Goal: Task Accomplishment & Management: Manage account settings

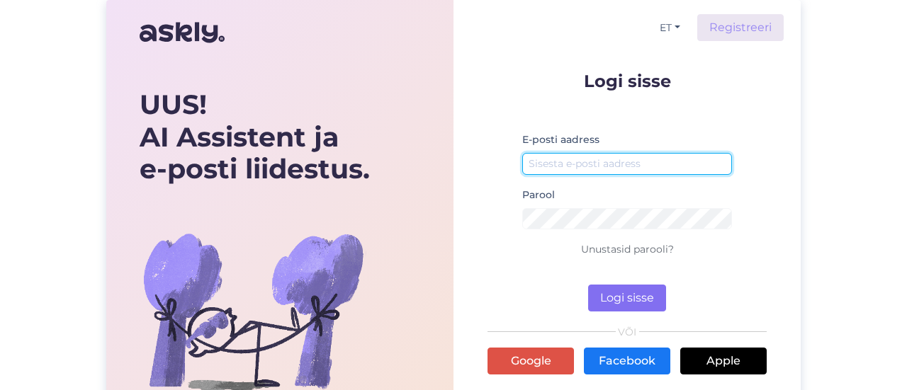
type input "[EMAIL_ADDRESS][DOMAIN_NAME]"
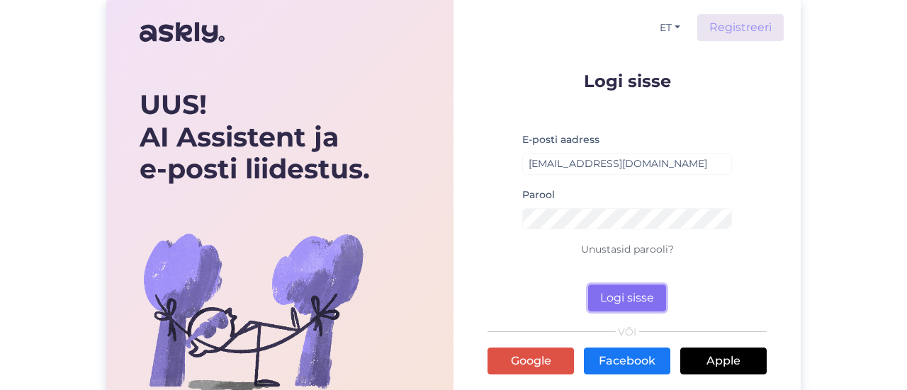
click at [650, 300] on button "Logi sisse" at bounding box center [627, 298] width 78 height 27
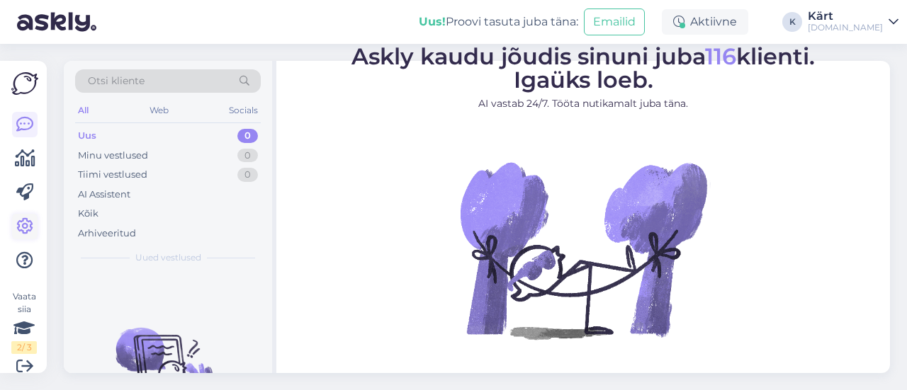
click at [23, 223] on icon at bounding box center [24, 226] width 17 height 17
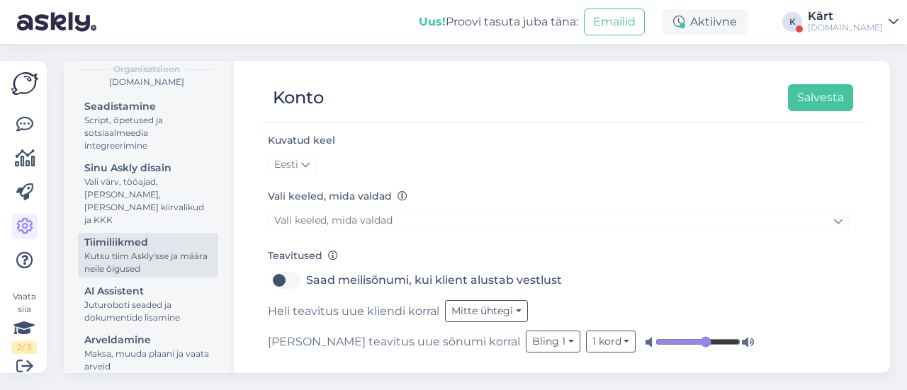
scroll to position [156, 0]
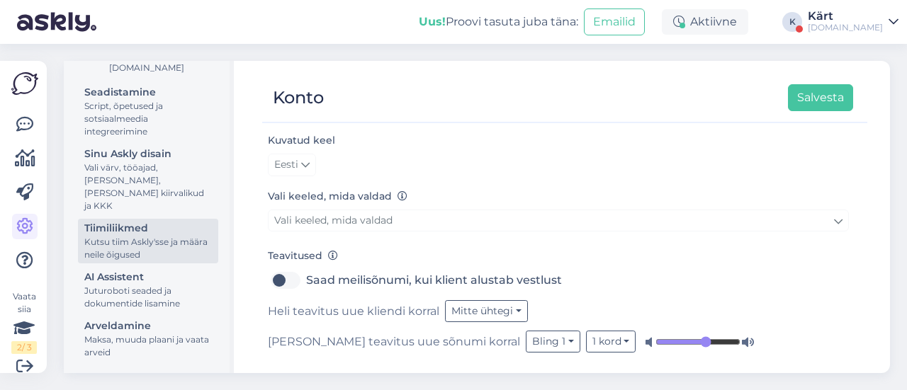
click at [162, 229] on div "Tiimiliikmed" at bounding box center [148, 228] width 128 height 15
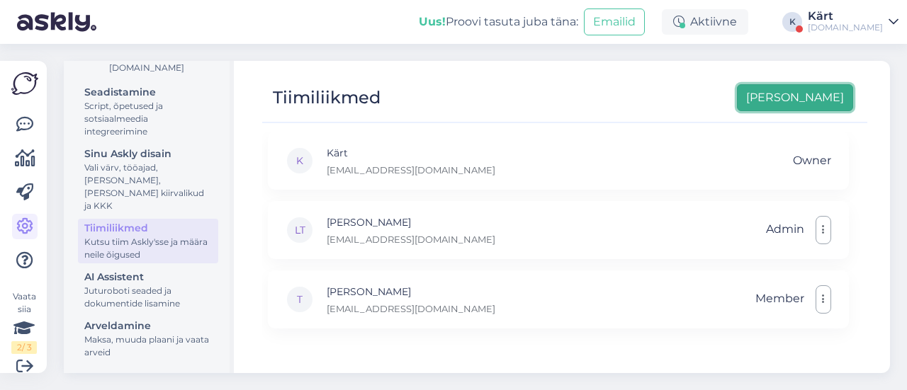
click at [830, 97] on button "Lisa uus" at bounding box center [795, 97] width 116 height 27
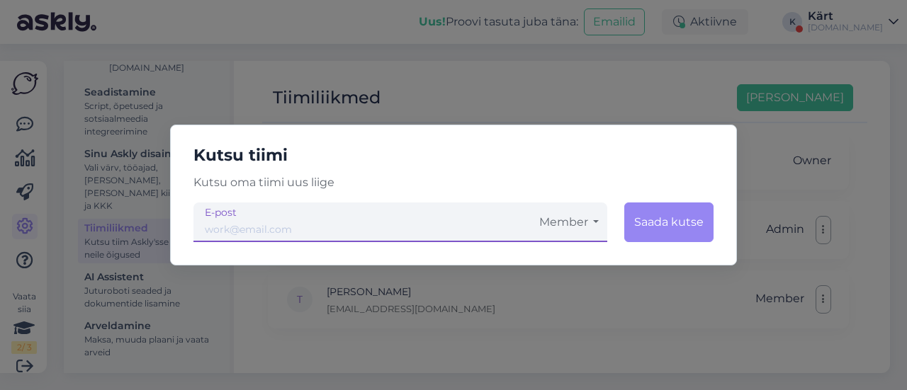
click at [342, 237] on input "email" at bounding box center [361, 223] width 337 height 40
type input "marija@celo.lv"
click at [585, 217] on button "Member" at bounding box center [569, 223] width 77 height 40
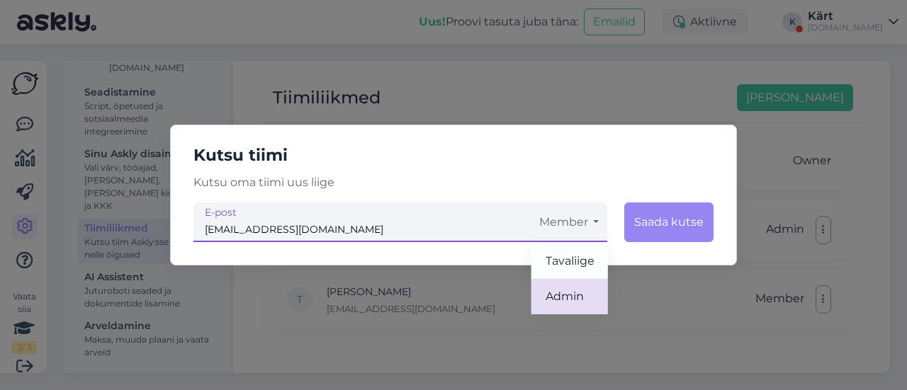
click at [580, 304] on link "Admin" at bounding box center [569, 296] width 77 height 35
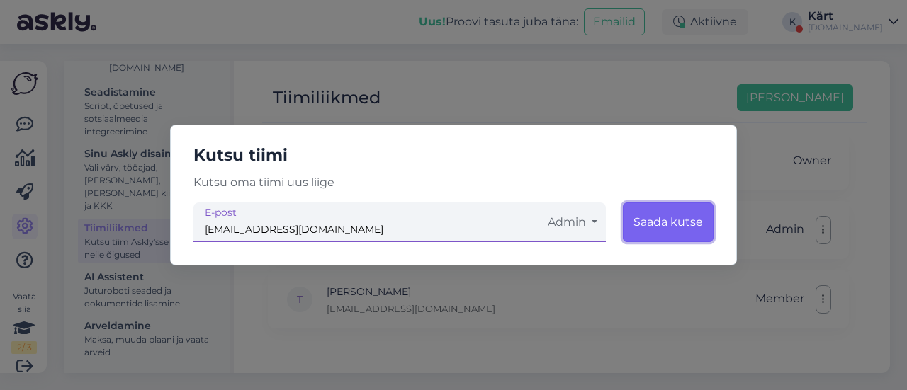
click at [674, 225] on button "Saada kutse" at bounding box center [668, 223] width 91 height 40
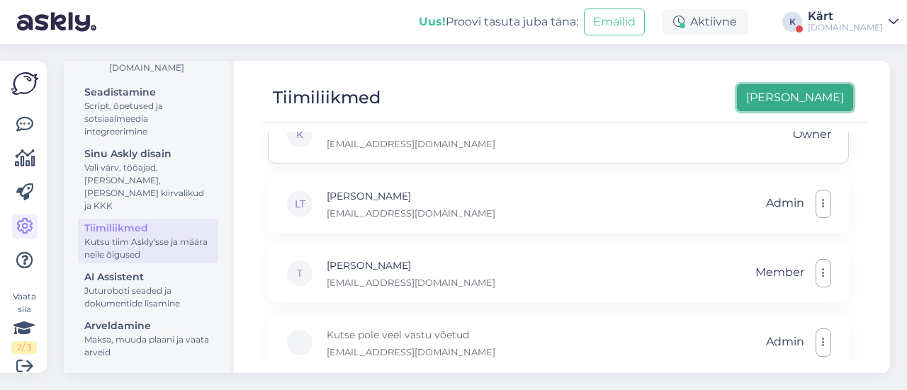
scroll to position [47, 0]
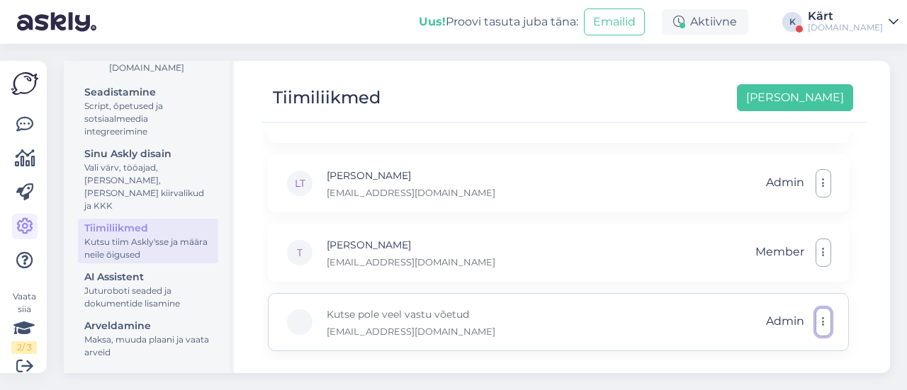
click at [822, 322] on button "button" at bounding box center [824, 322] width 16 height 28
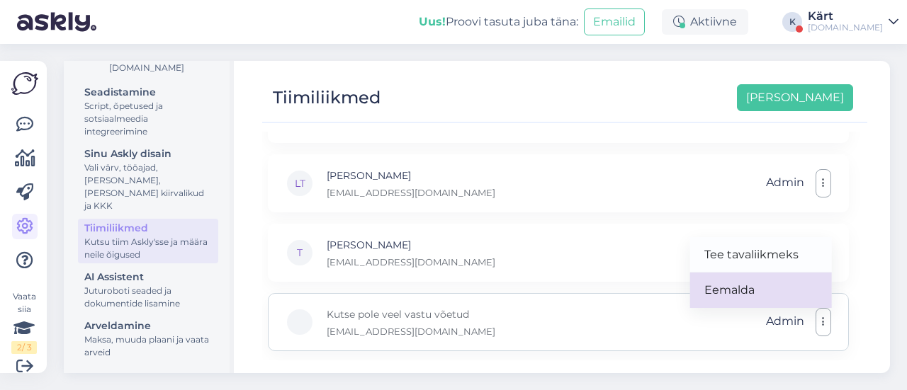
click at [763, 286] on link "Eemalda" at bounding box center [761, 290] width 142 height 35
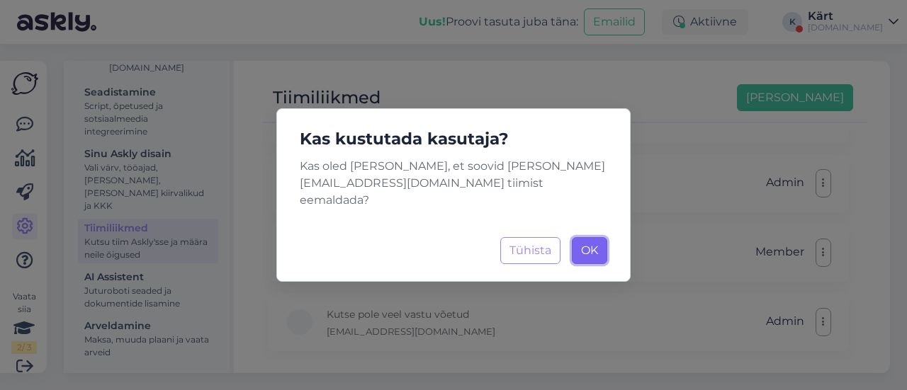
click at [589, 244] on span "OK" at bounding box center [589, 250] width 17 height 13
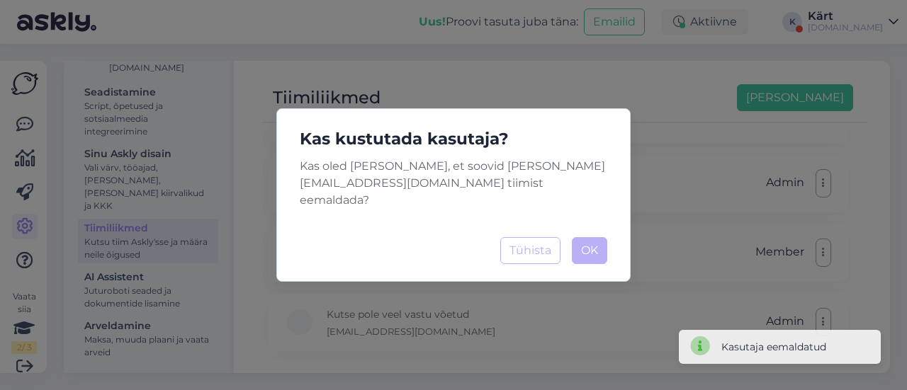
scroll to position [0, 0]
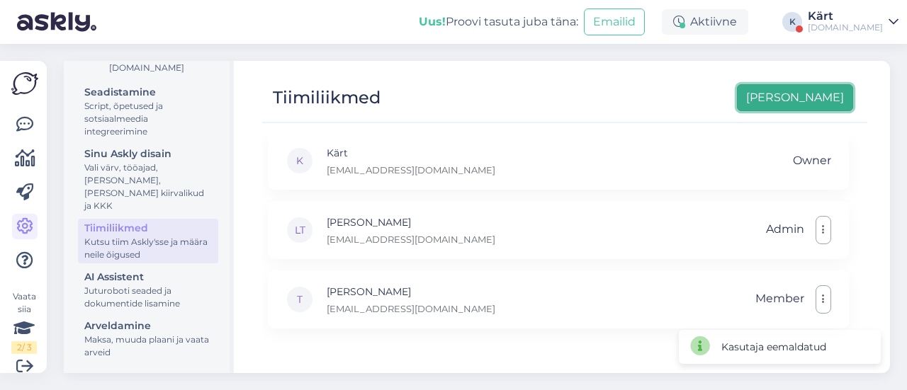
click at [830, 100] on button "Lisa uus" at bounding box center [795, 97] width 116 height 27
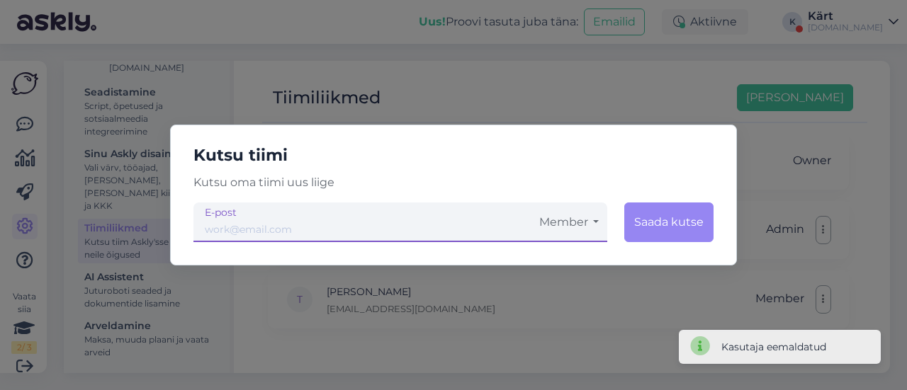
click at [357, 225] on input "email" at bounding box center [361, 223] width 337 height 40
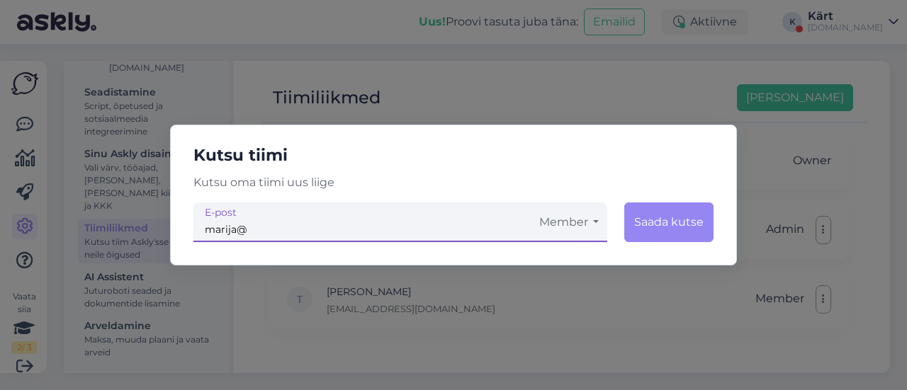
type input "marija@celo.lv"
click at [583, 222] on button "Member" at bounding box center [569, 223] width 77 height 40
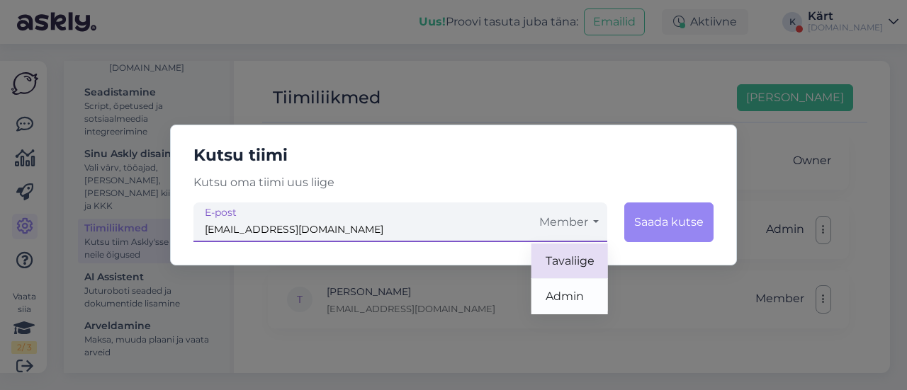
click at [590, 262] on link "Tavaliige" at bounding box center [569, 261] width 77 height 35
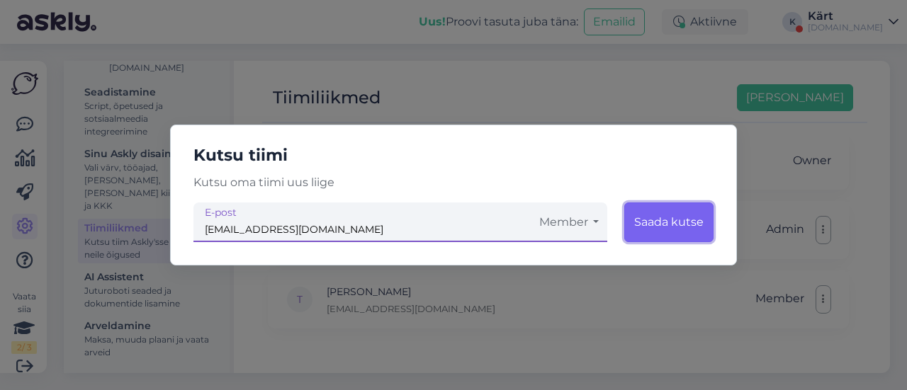
click at [675, 219] on button "Saada kutse" at bounding box center [668, 223] width 89 height 40
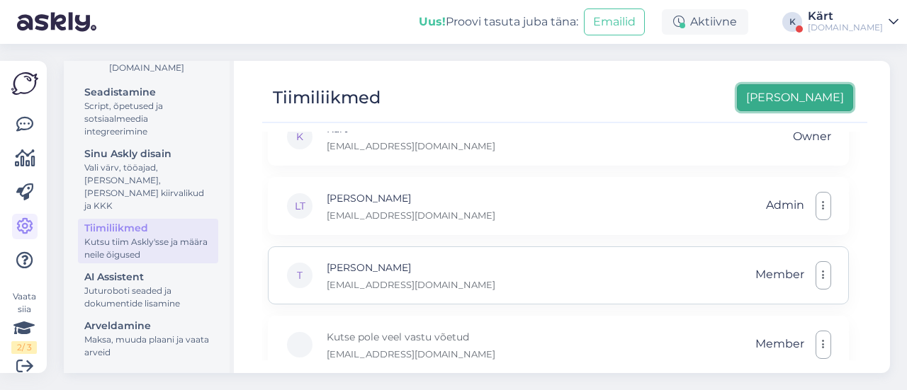
scroll to position [47, 0]
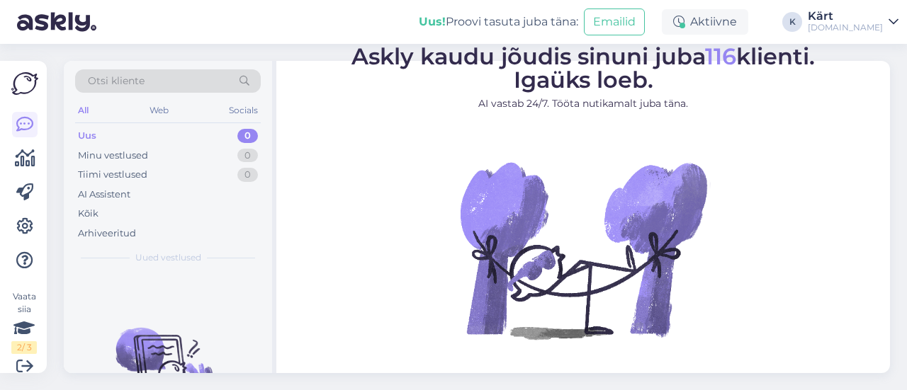
click at [872, 25] on div "[DOMAIN_NAME]" at bounding box center [845, 27] width 75 height 11
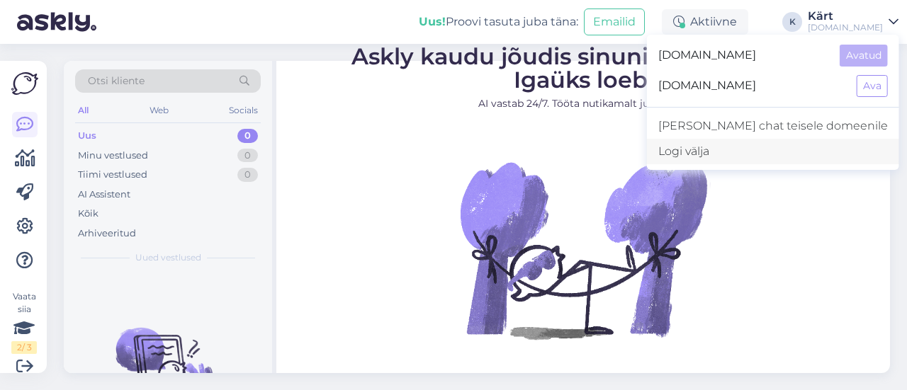
click at [791, 150] on div "Logi välja" at bounding box center [773, 152] width 252 height 26
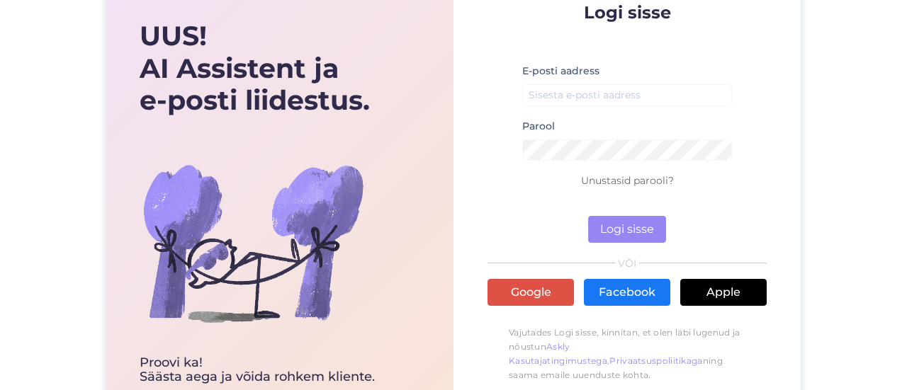
scroll to position [123, 0]
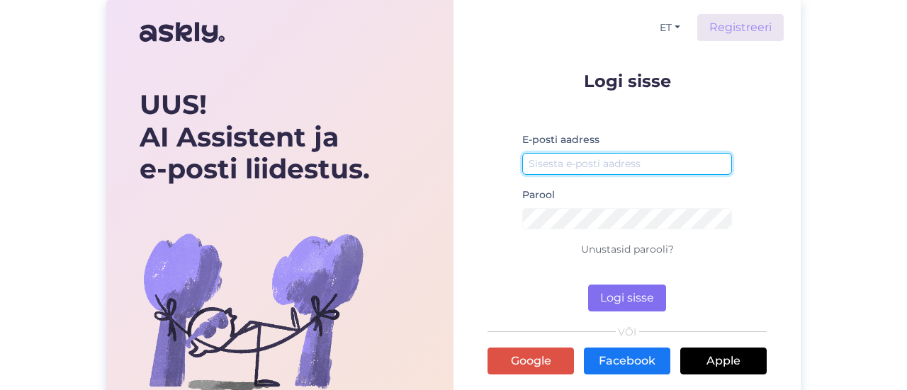
type input "[EMAIL_ADDRESS][DOMAIN_NAME]"
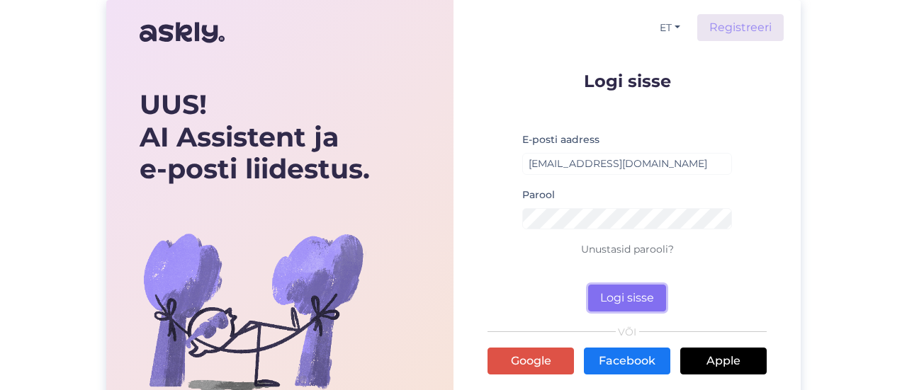
click at [648, 291] on button "Logi sisse" at bounding box center [627, 298] width 78 height 27
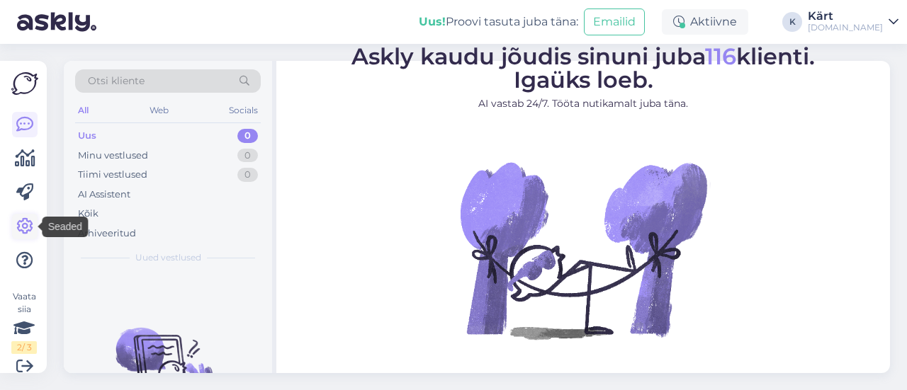
click at [26, 224] on icon at bounding box center [24, 226] width 17 height 17
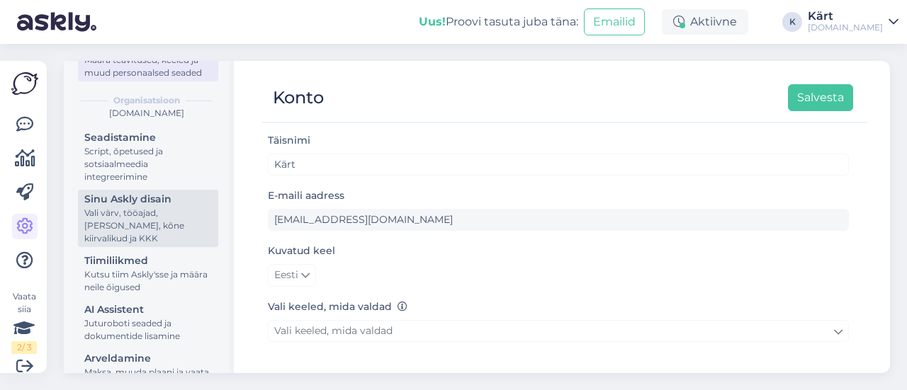
scroll to position [156, 0]
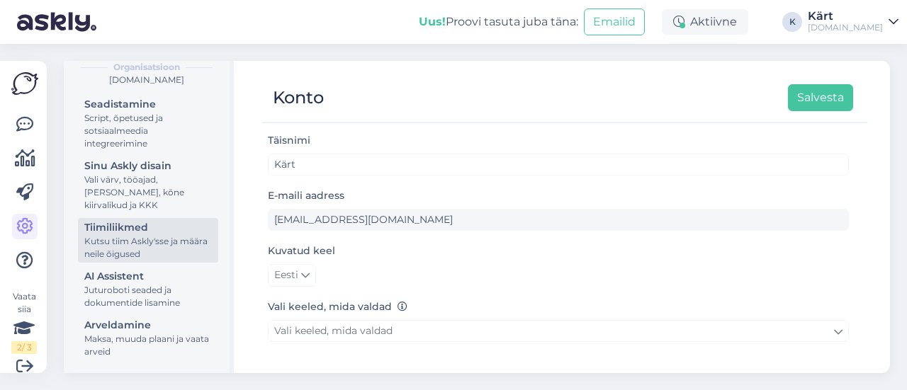
click at [125, 225] on div "Tiimiliikmed" at bounding box center [148, 227] width 128 height 15
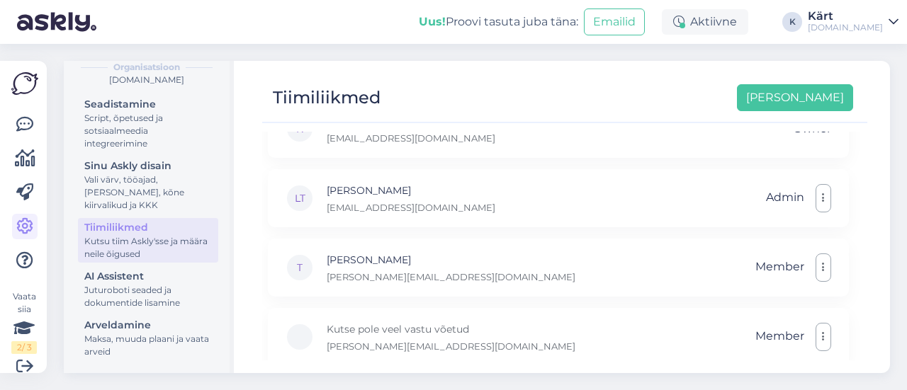
scroll to position [47, 0]
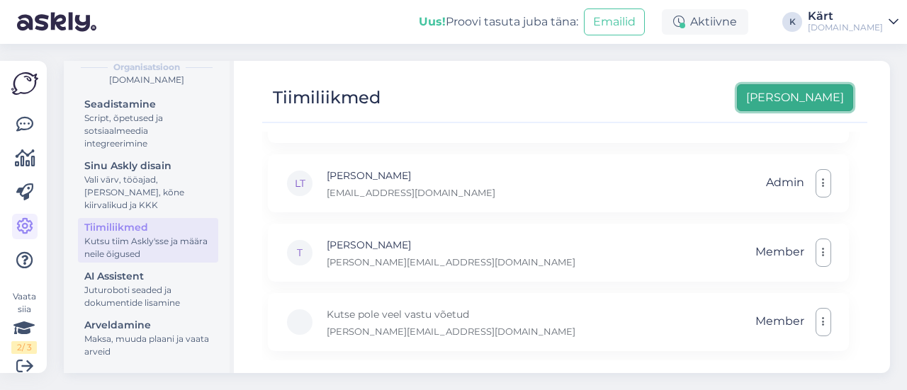
click at [821, 100] on button "Lisa uus" at bounding box center [795, 97] width 116 height 27
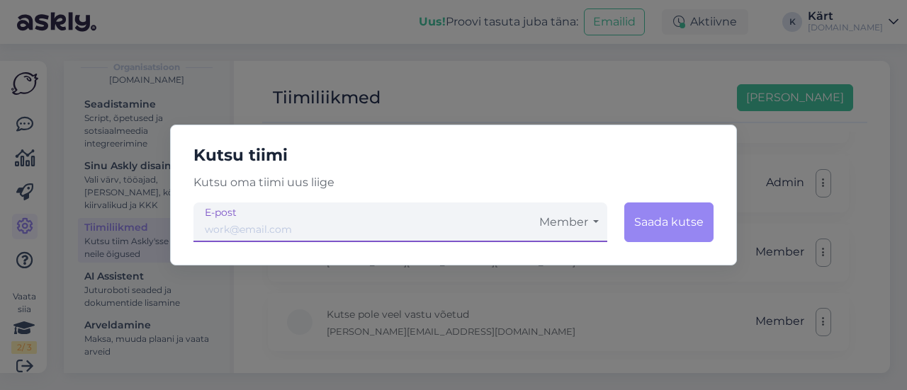
click at [368, 222] on input "email" at bounding box center [361, 223] width 337 height 40
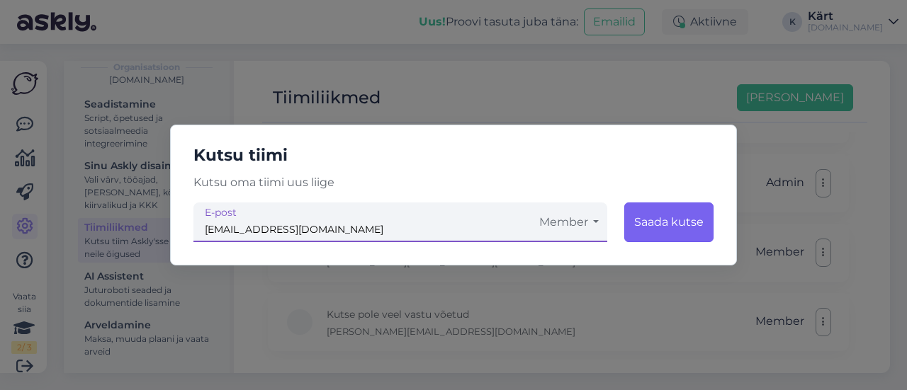
type input "graudinamarija@gmail.com"
click at [660, 214] on button "Saada kutse" at bounding box center [668, 223] width 89 height 40
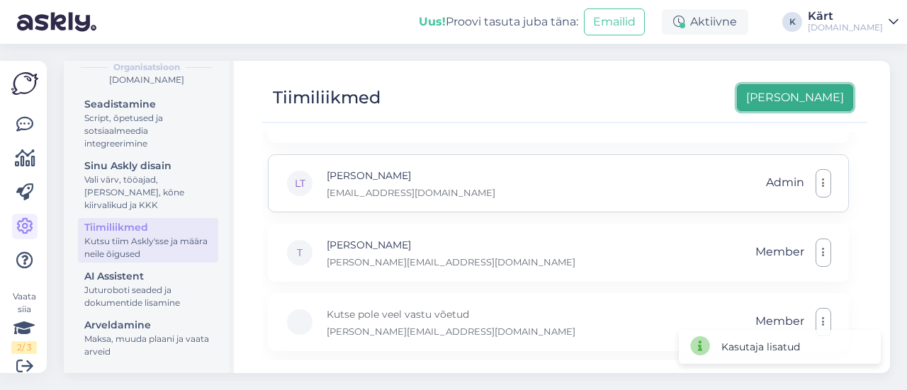
scroll to position [116, 0]
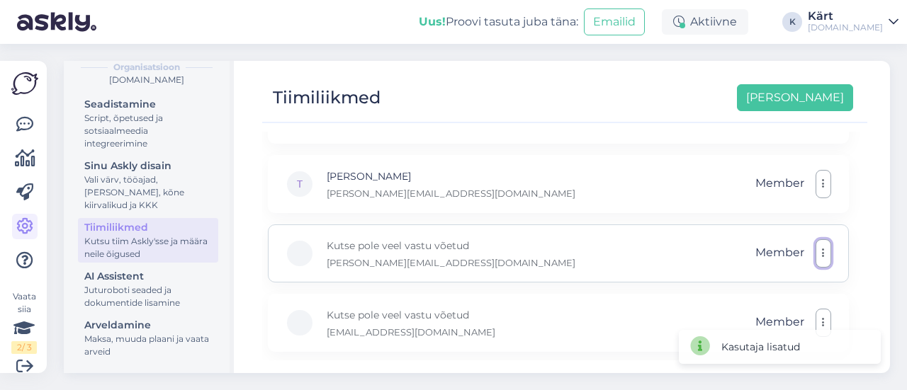
click at [820, 244] on button "button" at bounding box center [824, 254] width 16 height 28
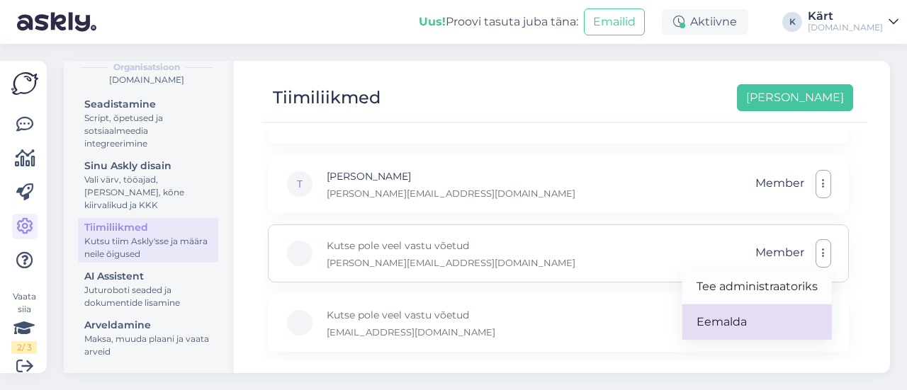
click at [772, 317] on link "Eemalda" at bounding box center [757, 322] width 150 height 35
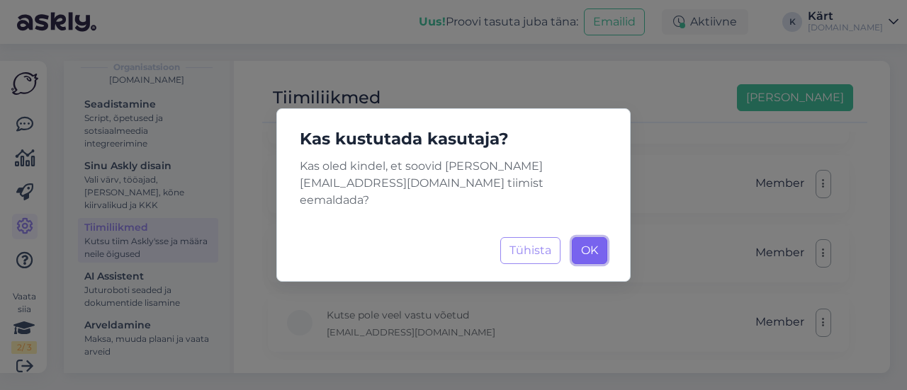
click at [590, 244] on span "OK" at bounding box center [589, 250] width 17 height 13
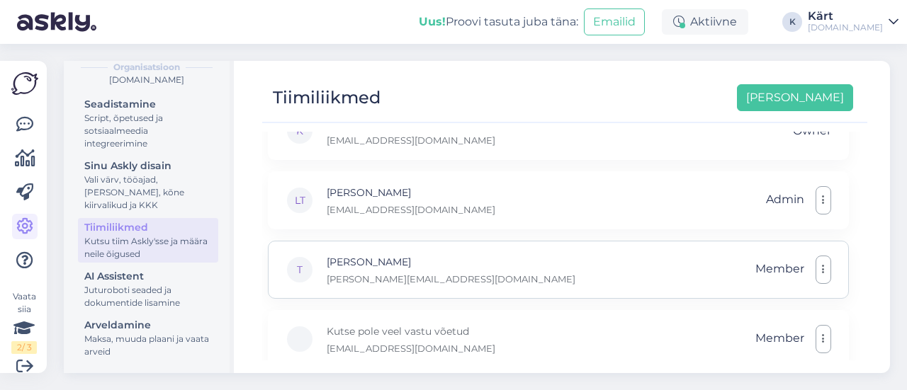
scroll to position [47, 0]
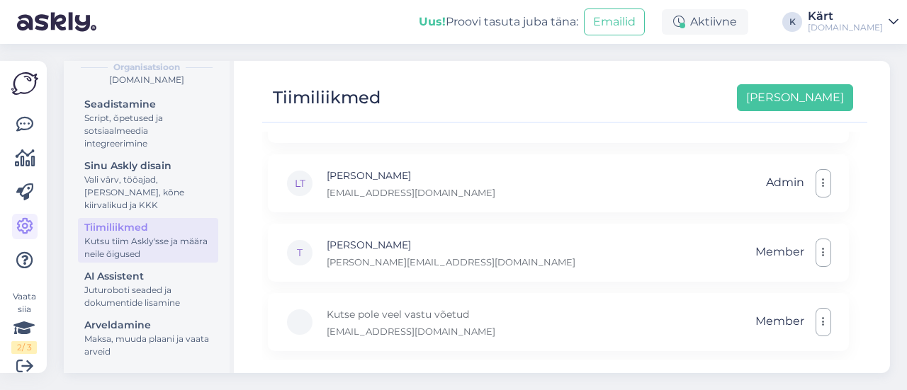
click at [854, 19] on div "Uus! Proovi tasuta juba täna: Emailid Aktiivne K Kärt Celo.lv" at bounding box center [453, 22] width 907 height 44
click at [867, 13] on div "Kärt" at bounding box center [845, 16] width 75 height 11
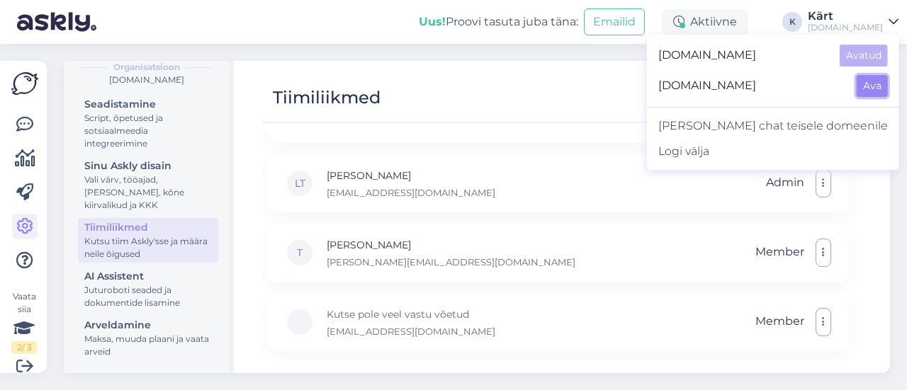
click at [865, 87] on button "Ava" at bounding box center [872, 86] width 31 height 22
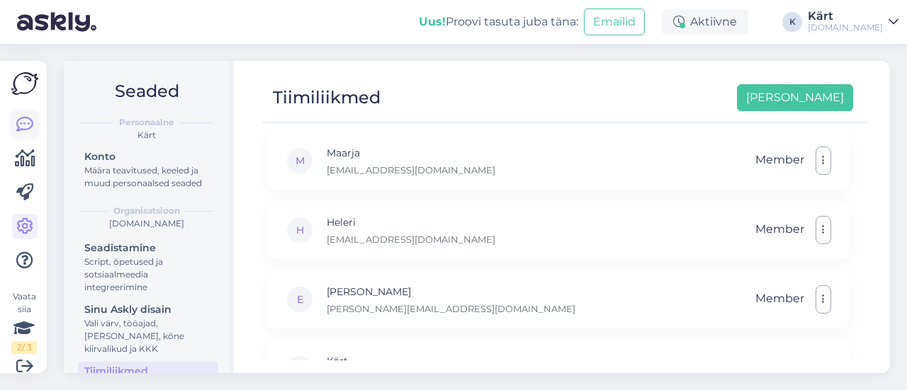
click at [21, 127] on icon at bounding box center [24, 124] width 17 height 17
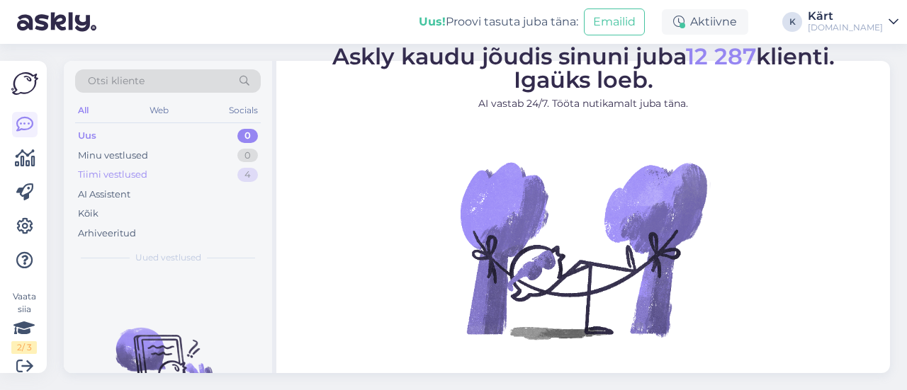
click at [137, 174] on div "Tiimi vestlused" at bounding box center [112, 175] width 69 height 14
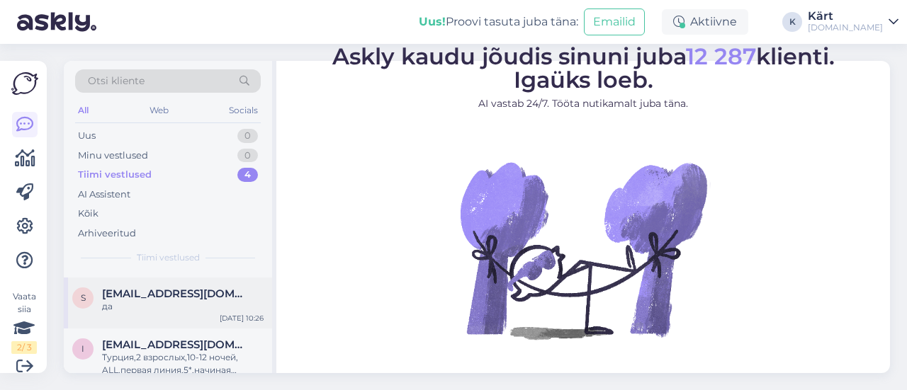
scroll to position [140, 0]
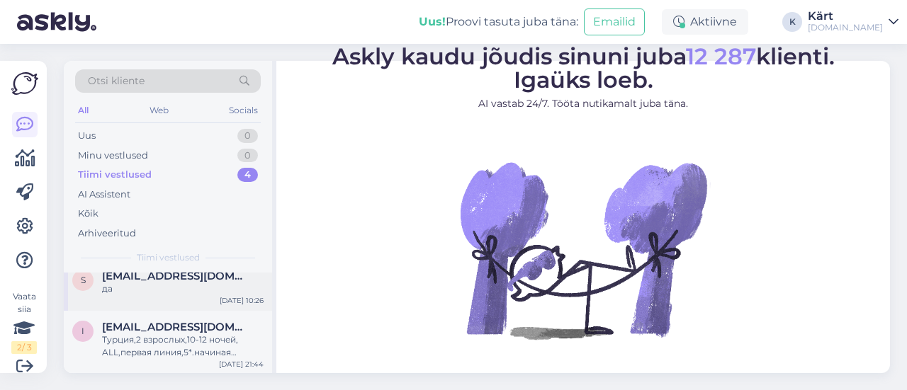
click at [161, 288] on div "да" at bounding box center [183, 289] width 162 height 13
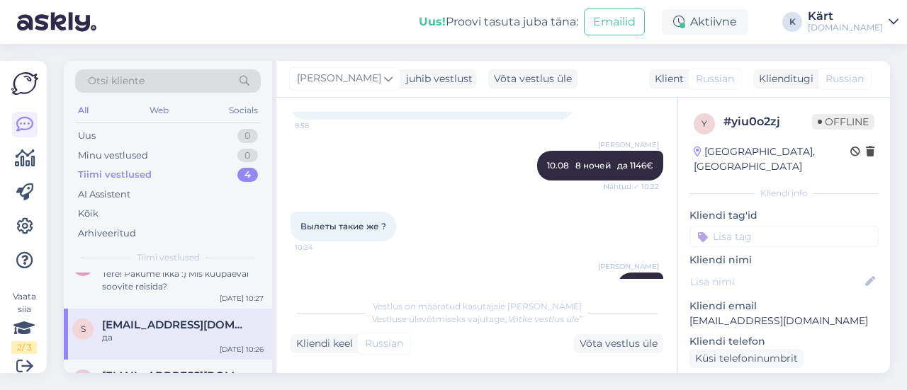
scroll to position [69, 0]
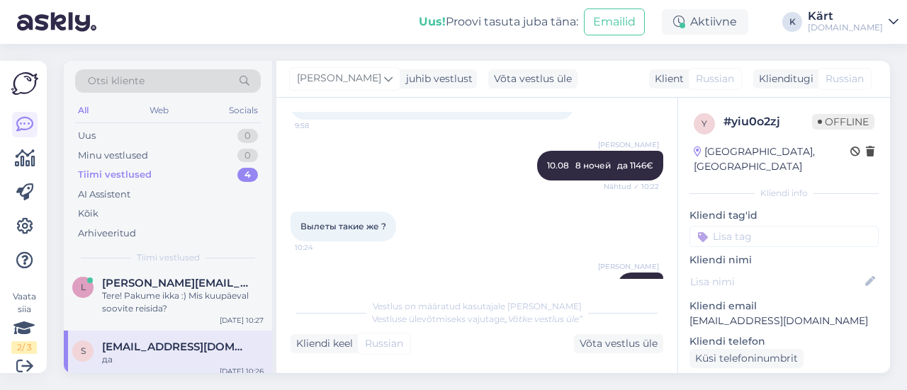
click at [784, 314] on p "svetlana.piekkala@gmail.com" at bounding box center [783, 321] width 189 height 15
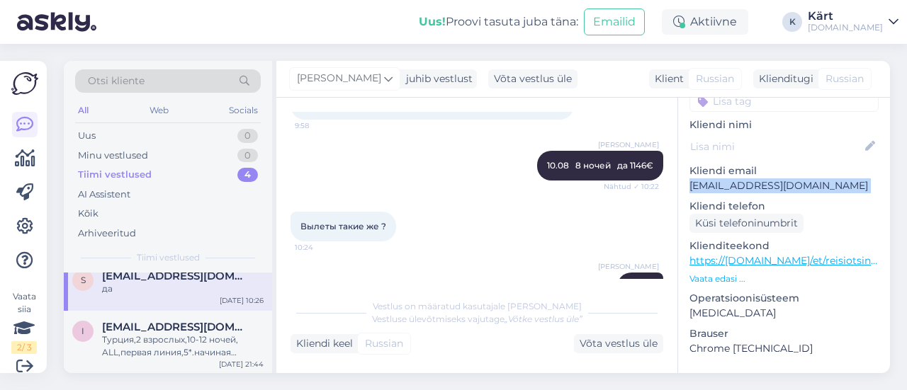
scroll to position [283, 0]
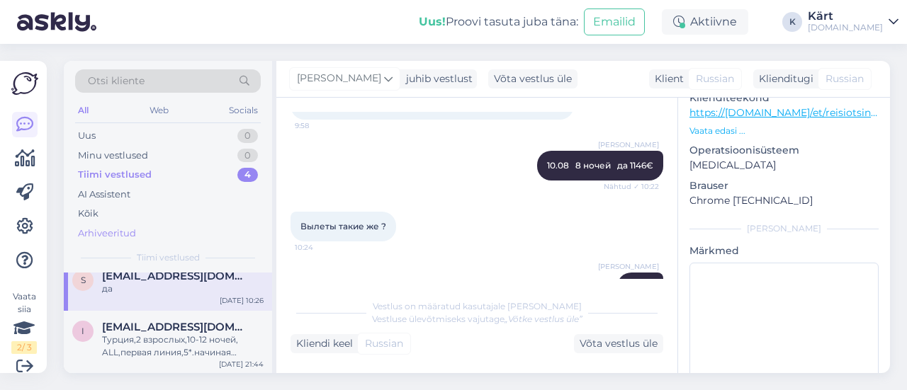
click at [137, 236] on div "Arhiveeritud" at bounding box center [168, 234] width 186 height 20
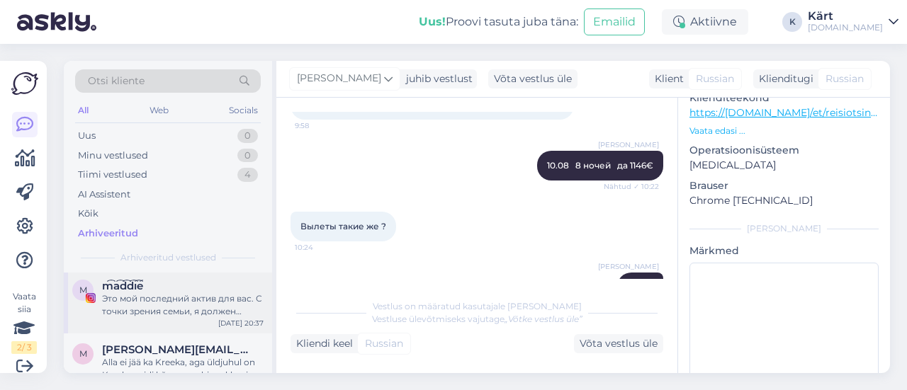
click at [164, 311] on div "Это мой последний актив для вас. С точки зрения семьи, я должен отдать тебе эти…" at bounding box center [183, 306] width 162 height 26
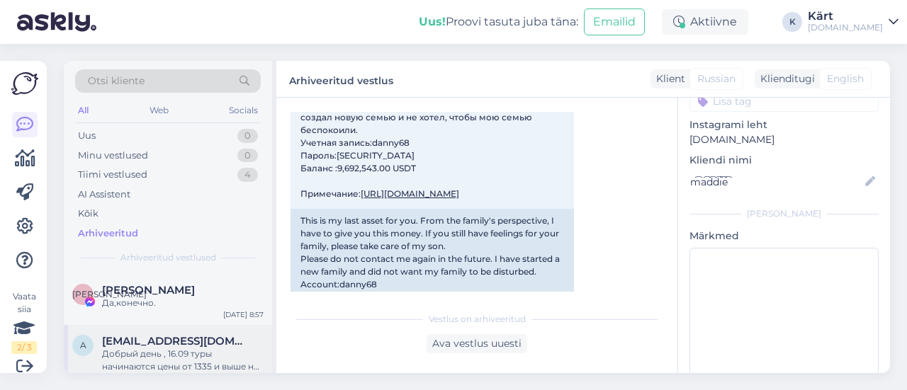
scroll to position [142, 0]
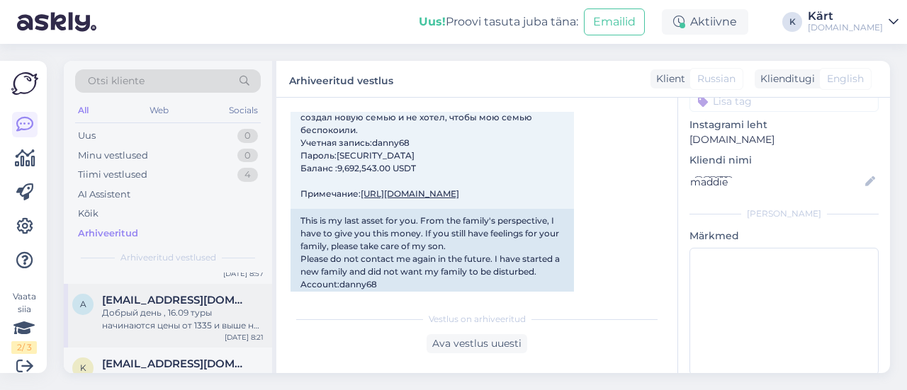
click at [150, 319] on div "Добрый день , 16.09 туры начинаются цены от 1335 и выше на двоих , багаж 20кг +…" at bounding box center [183, 320] width 162 height 26
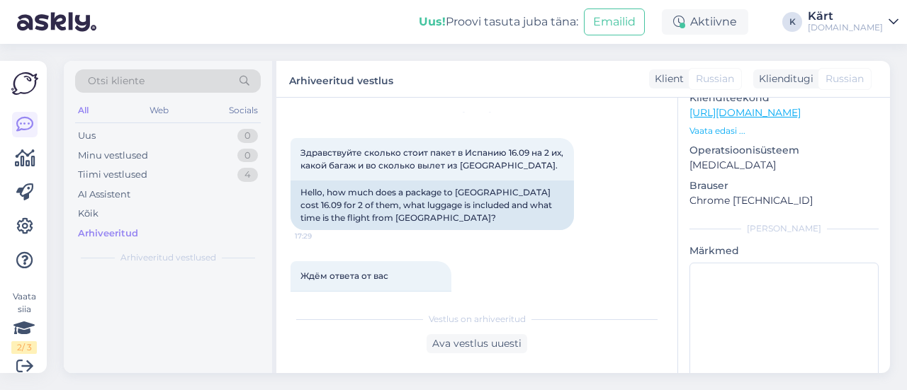
scroll to position [0, 0]
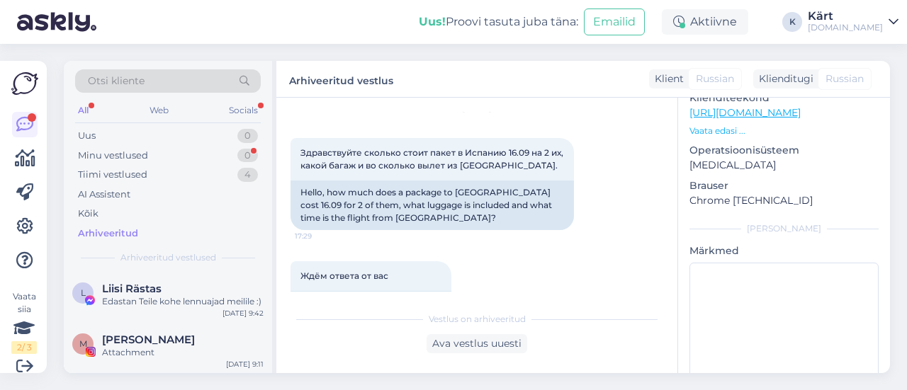
click at [876, 19] on div "Kärt" at bounding box center [845, 16] width 75 height 11
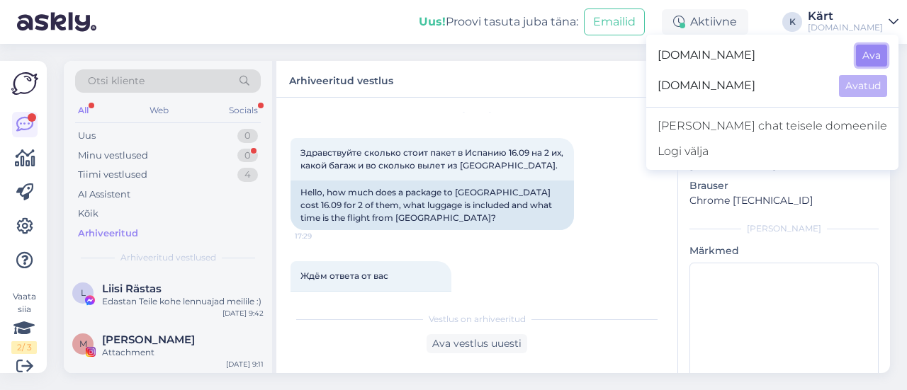
click at [881, 54] on button "Ava" at bounding box center [871, 56] width 31 height 22
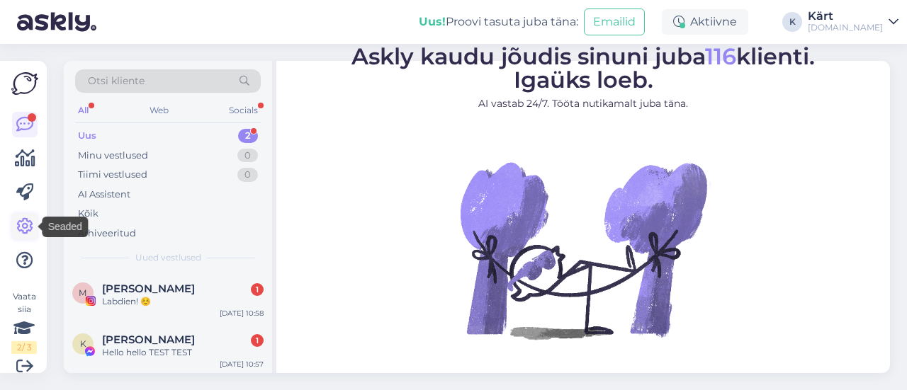
click at [28, 226] on icon at bounding box center [24, 226] width 17 height 17
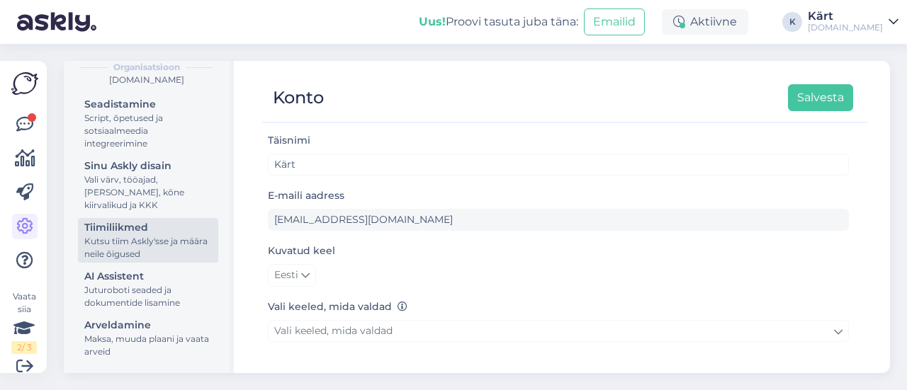
scroll to position [71, 0]
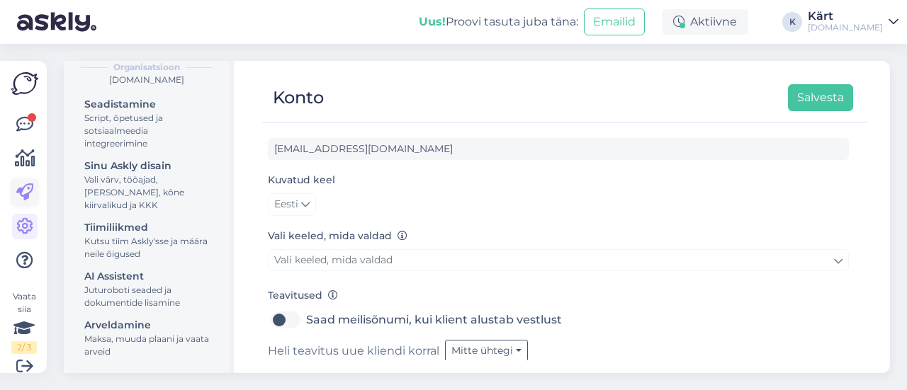
click at [24, 193] on icon at bounding box center [24, 192] width 17 height 17
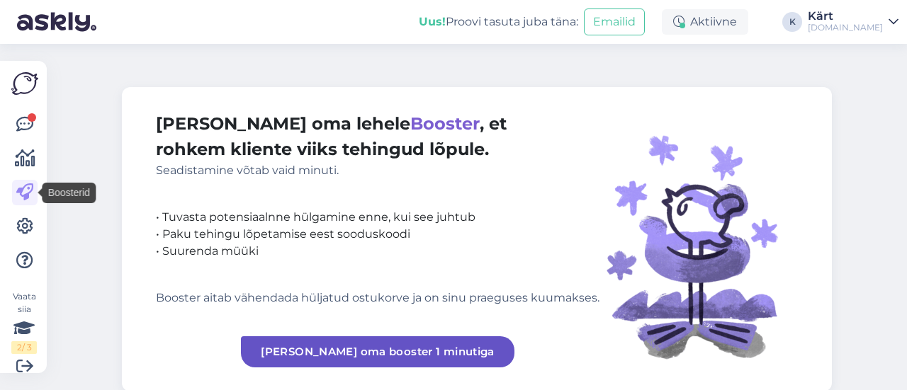
scroll to position [4, 0]
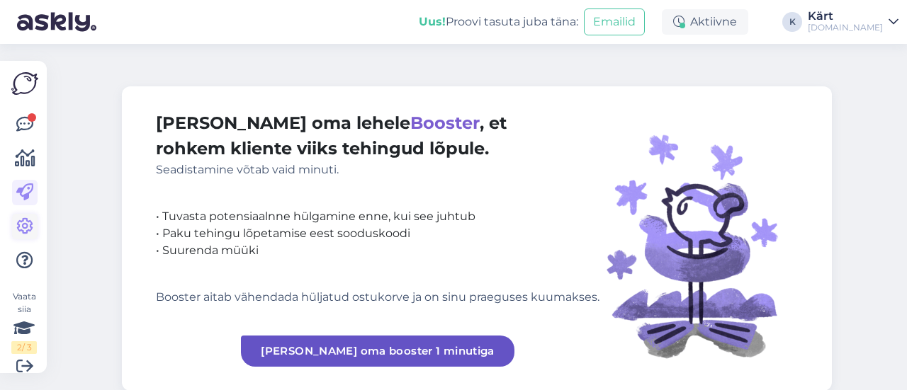
click at [20, 222] on icon at bounding box center [24, 226] width 17 height 17
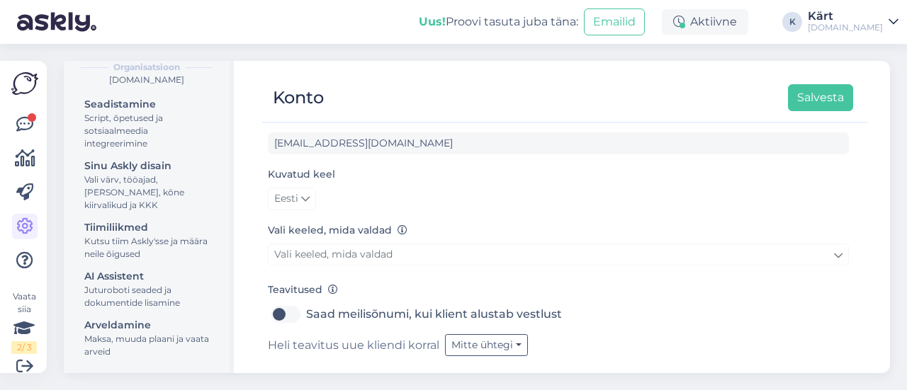
scroll to position [111, 0]
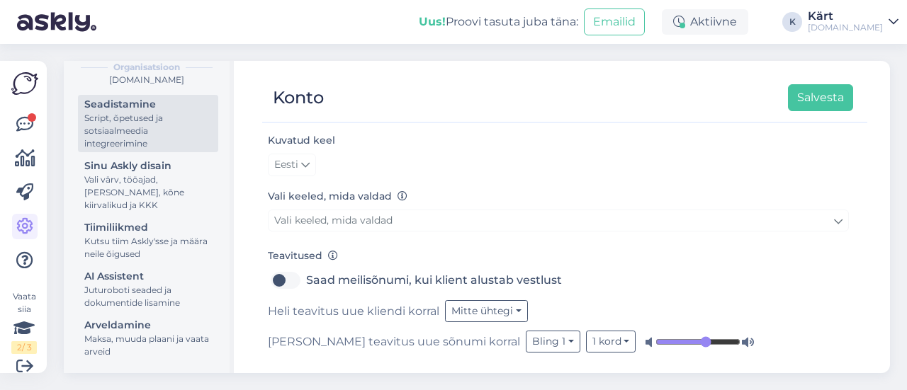
click at [146, 130] on div "Script, õpetused ja sotsiaalmeedia integreerimine" at bounding box center [148, 131] width 128 height 38
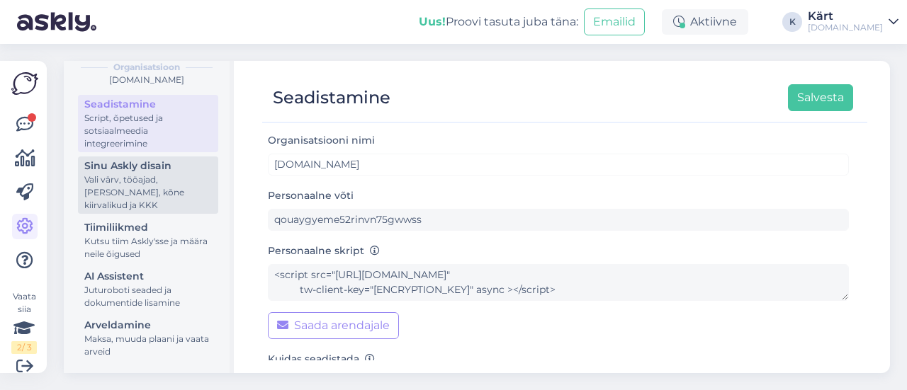
click at [146, 158] on link "Sinu Askly disain Vali värv, tööajad, lisa meilivorm, kõne kiirvalikud ja KKK" at bounding box center [148, 185] width 140 height 57
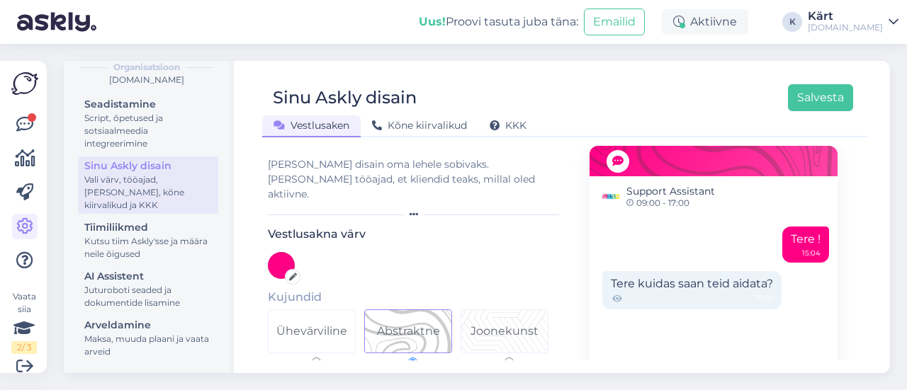
click at [323, 164] on div "Vali disain oma lehele sobivaks. Lisa tööajad, et kliendid teaks, millal oled a…" at bounding box center [416, 179] width 297 height 45
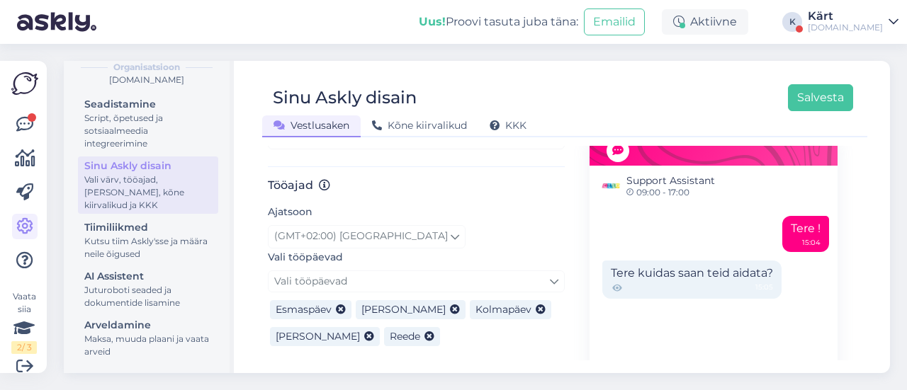
scroll to position [873, 0]
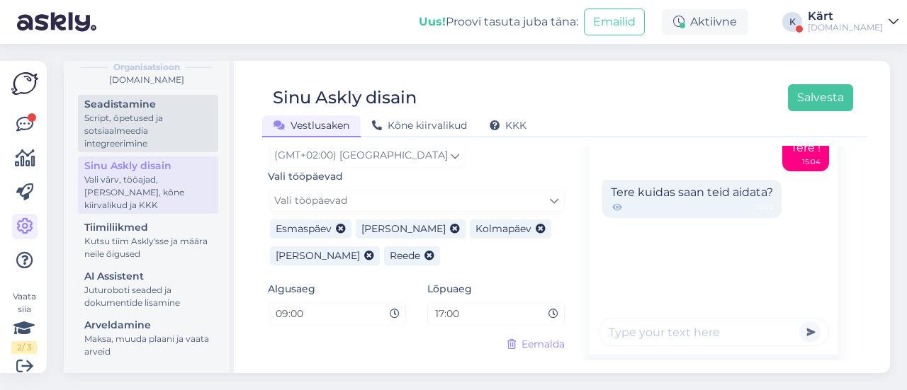
click at [126, 125] on div "Script, õpetused ja sotsiaalmeedia integreerimine" at bounding box center [148, 131] width 128 height 38
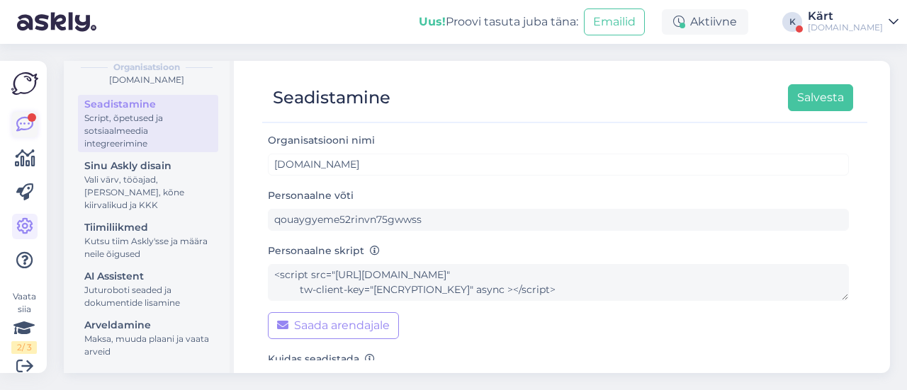
click at [23, 118] on icon at bounding box center [24, 124] width 17 height 17
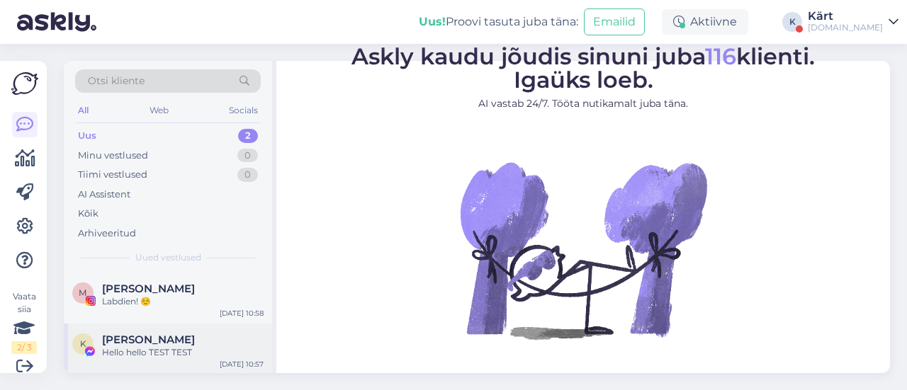
click at [164, 348] on div "Hello hello TEST TEST" at bounding box center [183, 353] width 162 height 13
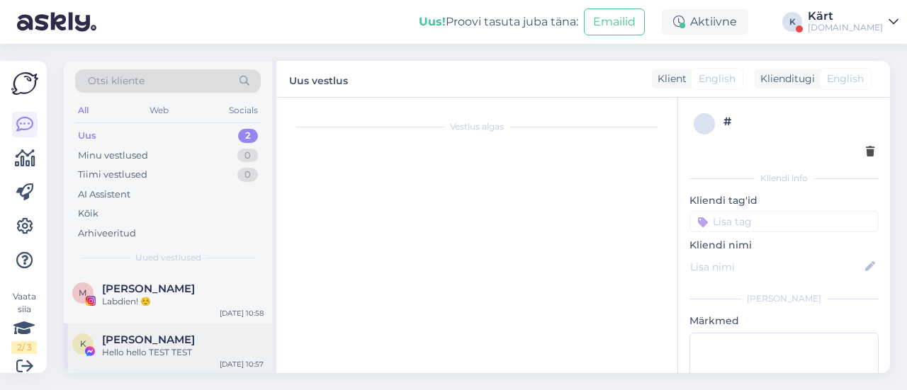
scroll to position [11, 0]
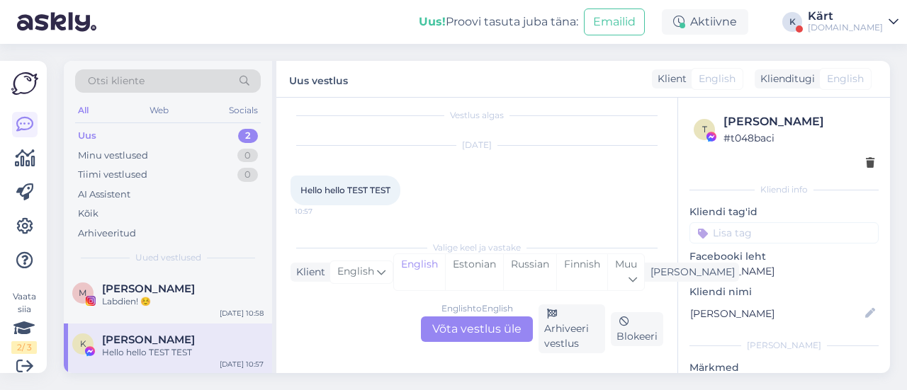
click at [462, 332] on div "English to English Võta vestlus üle" at bounding box center [477, 330] width 112 height 26
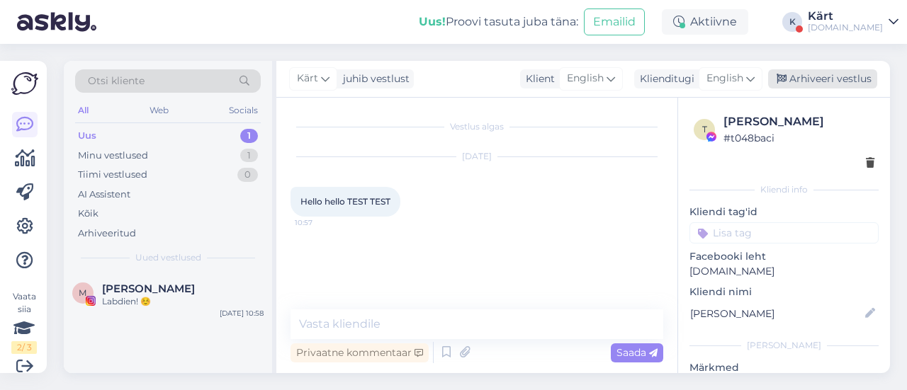
click at [833, 77] on div "Arhiveeri vestlus" at bounding box center [822, 78] width 109 height 19
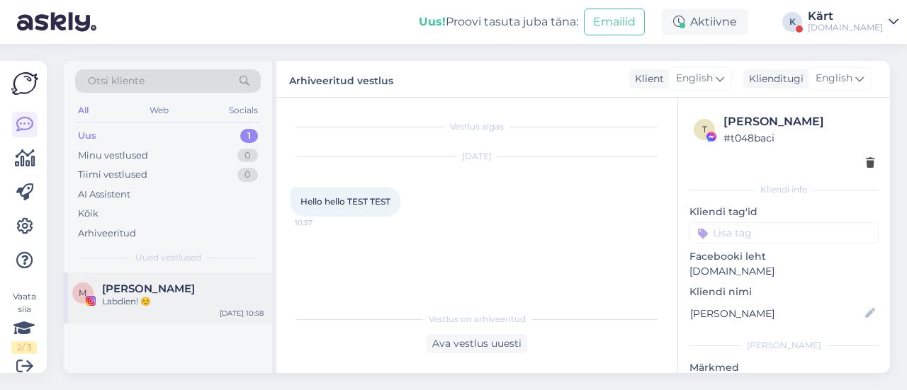
click at [188, 284] on div "МARIA" at bounding box center [183, 289] width 162 height 13
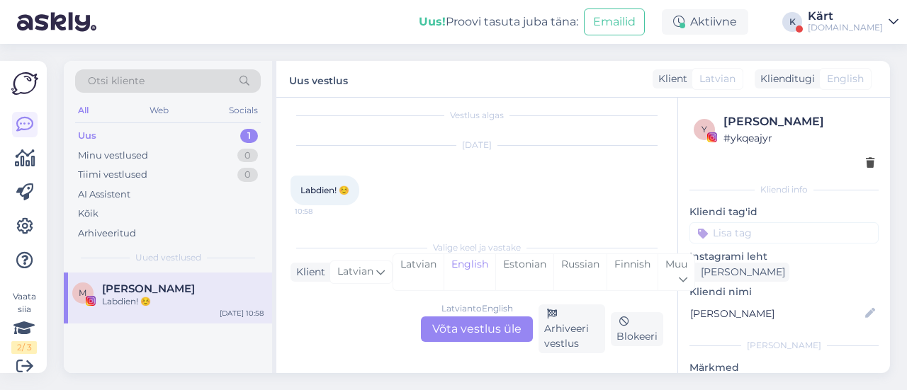
click at [459, 329] on div "Latvian to English Võta vestlus üle" at bounding box center [477, 330] width 112 height 26
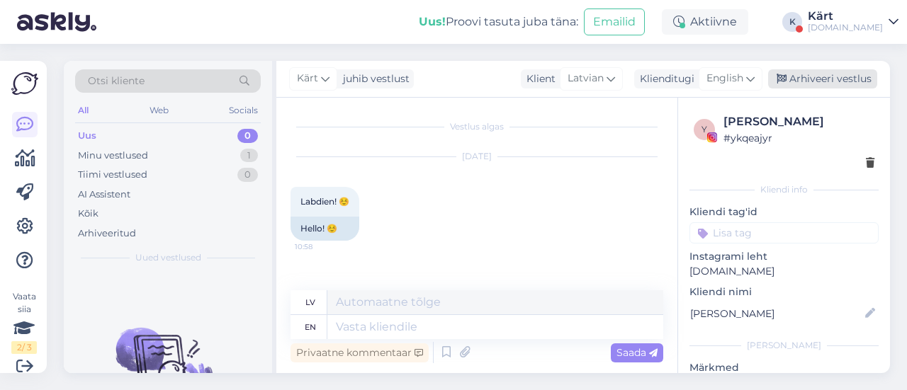
click at [845, 75] on div "Arhiveeri vestlus" at bounding box center [822, 78] width 109 height 19
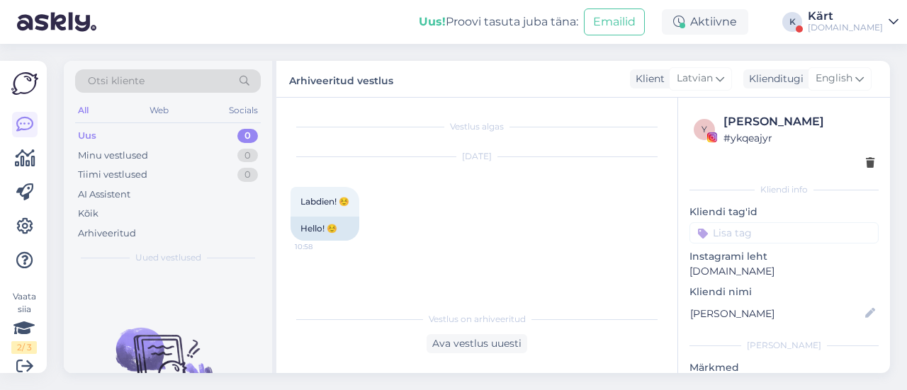
click at [864, 26] on div "Celo.lv" at bounding box center [845, 27] width 75 height 11
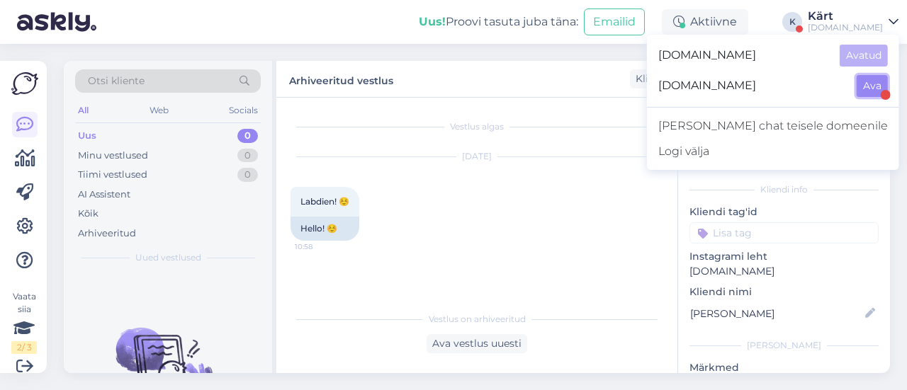
click at [871, 87] on button "Ava" at bounding box center [872, 86] width 31 height 22
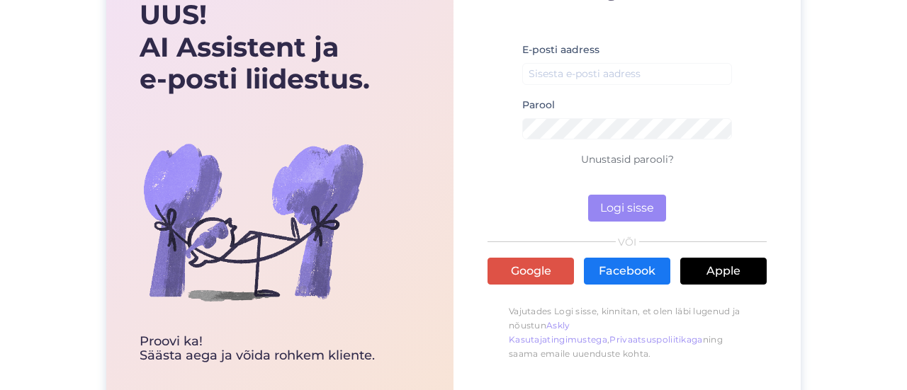
scroll to position [123, 0]
